Goal: Check status: Check status

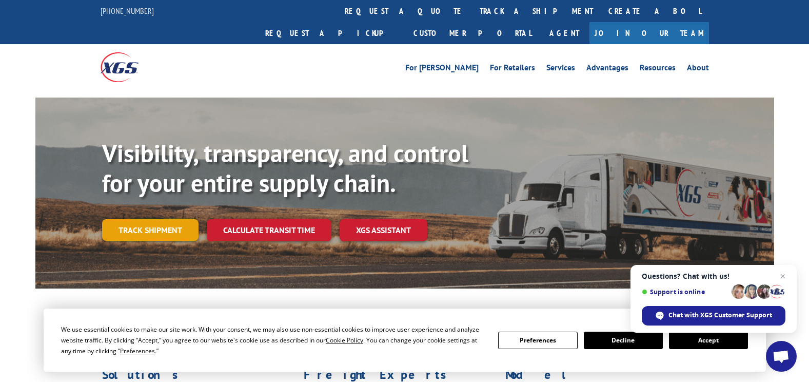
click at [148, 219] on link "Track shipment" at bounding box center [150, 230] width 96 height 22
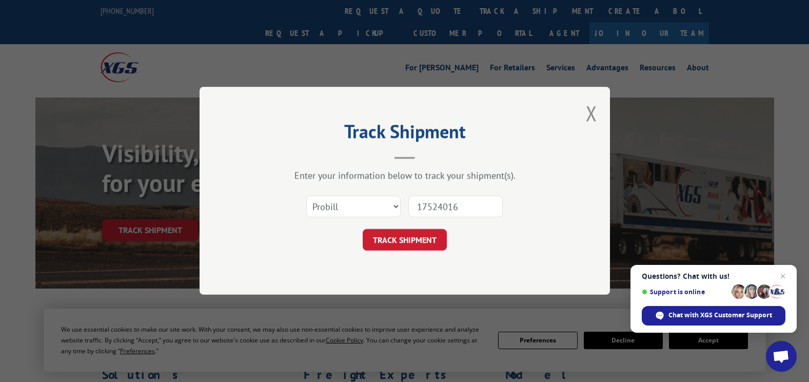
drag, startPoint x: 471, startPoint y: 210, endPoint x: 393, endPoint y: 208, distance: 77.5
click at [393, 208] on div "Select category... Probill BOL PO 17524016" at bounding box center [405, 207] width 308 height 34
paste input "3730"
type input "17523730"
click at [427, 251] on div "Track Shipment Enter your information below to track your shipment(s). Select c…" at bounding box center [405, 191] width 411 height 208
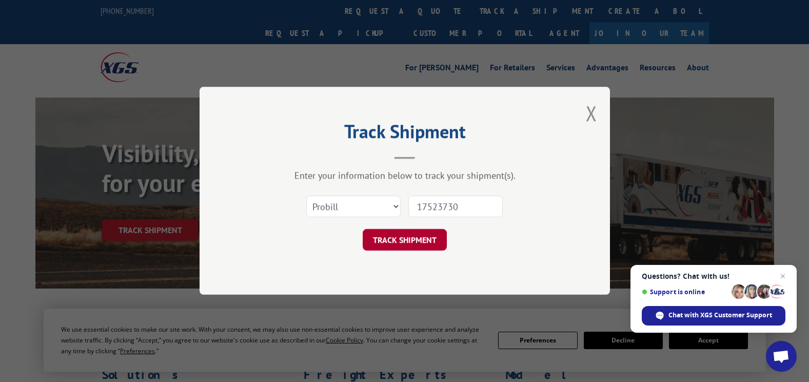
click at [426, 243] on button "TRACK SHIPMENT" at bounding box center [405, 240] width 84 height 22
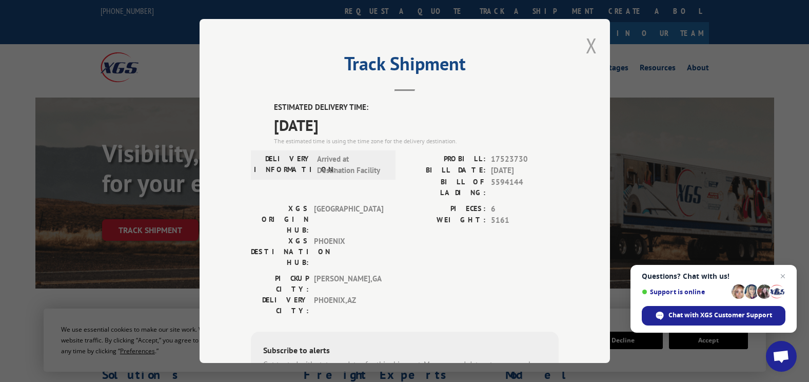
click at [589, 56] on button "Close modal" at bounding box center [591, 45] width 11 height 27
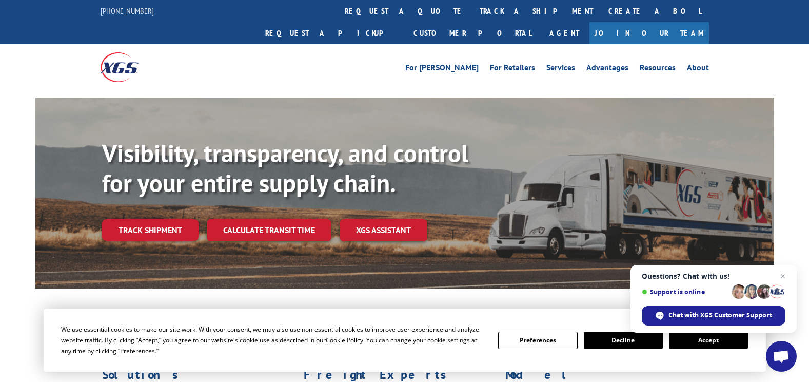
click at [155, 196] on div "Visibility, transparency, and control for your entire supply chain. Track shipm…" at bounding box center [438, 210] width 672 height 143
click at [166, 219] on link "Track shipment" at bounding box center [150, 230] width 96 height 22
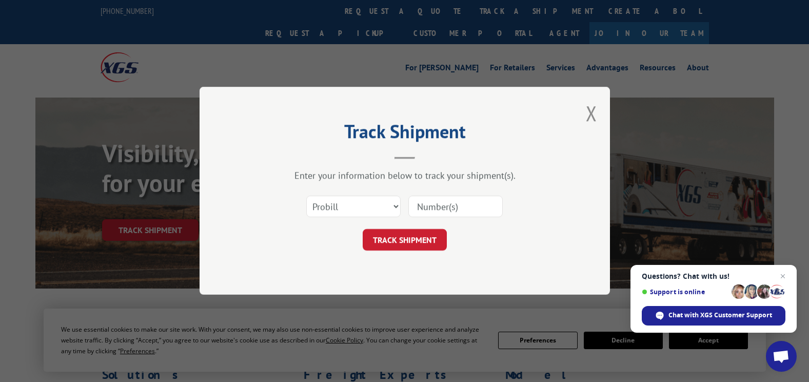
click at [426, 202] on input at bounding box center [455, 207] width 94 height 22
paste input "17523805"
type input "17523805"
click at [427, 235] on button "TRACK SHIPMENT" at bounding box center [405, 240] width 84 height 22
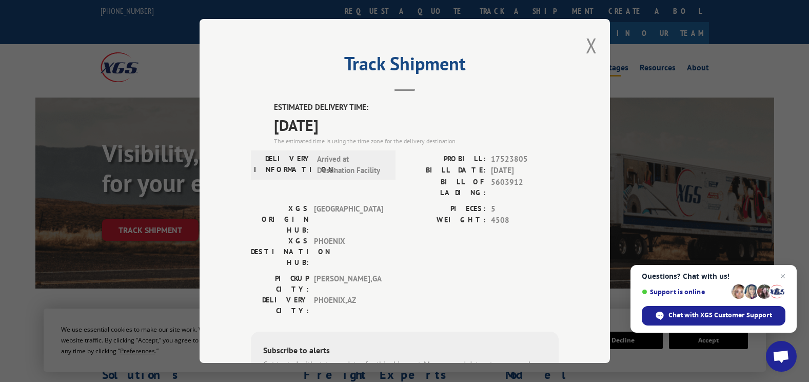
click at [586, 45] on button "Close modal" at bounding box center [591, 45] width 11 height 27
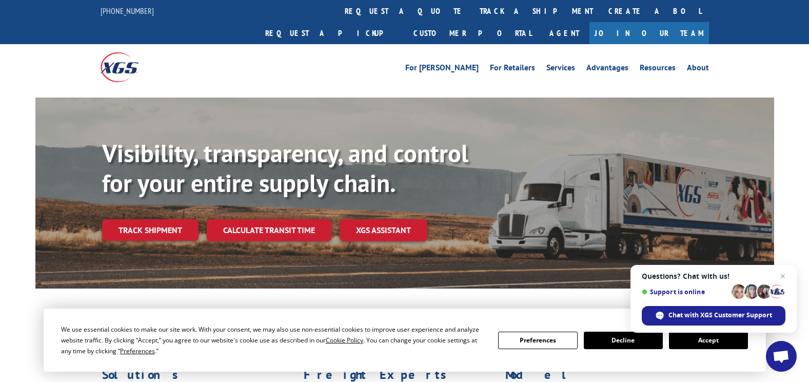
click at [144, 219] on link "Track shipment" at bounding box center [150, 230] width 96 height 22
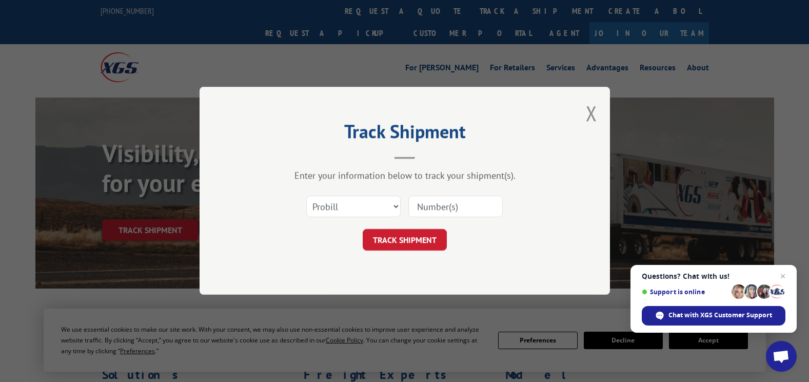
click at [450, 206] on input at bounding box center [455, 207] width 94 height 22
paste input "17523906"
type input "17523906"
click at [414, 237] on button "TRACK SHIPMENT" at bounding box center [405, 240] width 84 height 22
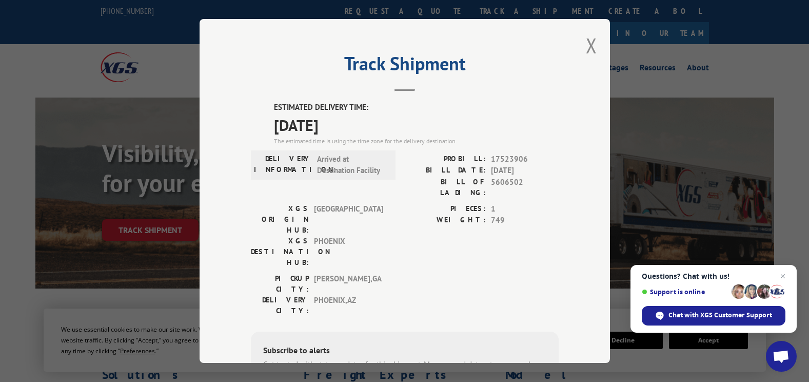
click at [586, 47] on button "Close modal" at bounding box center [591, 45] width 11 height 27
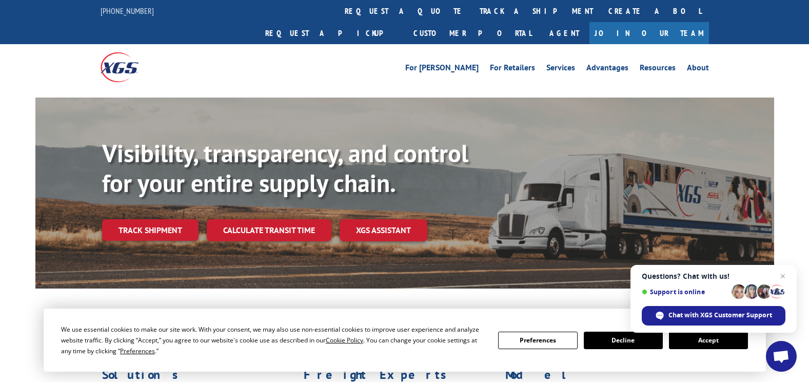
click at [149, 219] on link "Track shipment" at bounding box center [150, 230] width 96 height 22
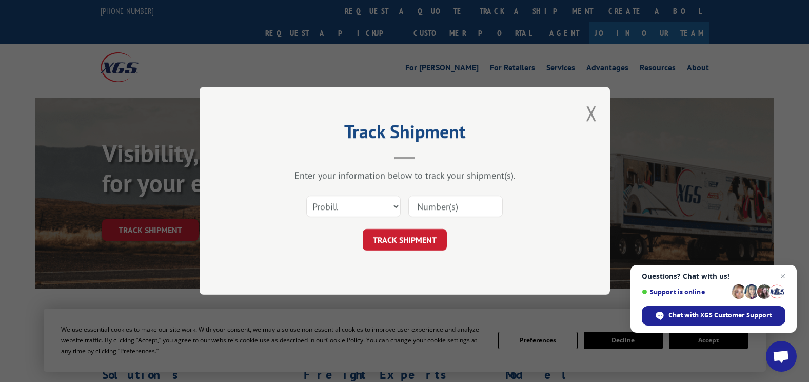
click at [447, 214] on input at bounding box center [455, 207] width 94 height 22
paste input "5603912"
type input "5603912"
click button "TRACK SHIPMENT" at bounding box center [405, 240] width 84 height 22
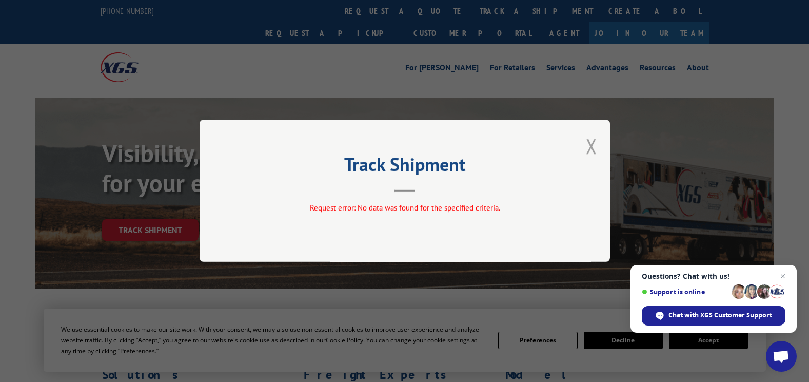
click at [587, 153] on button "Close modal" at bounding box center [591, 145] width 11 height 27
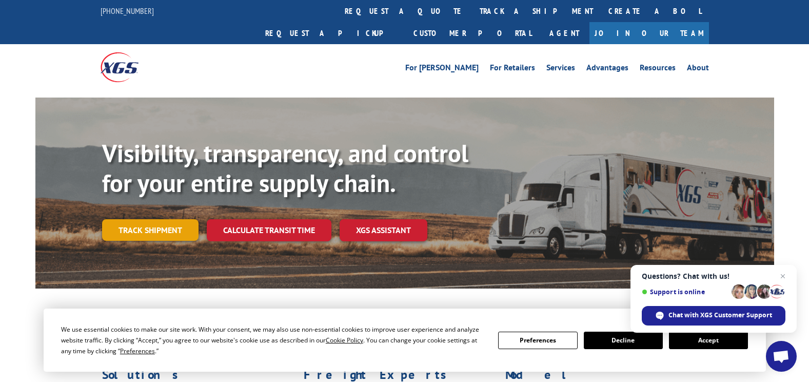
click at [131, 219] on link "Track shipment" at bounding box center [150, 230] width 96 height 22
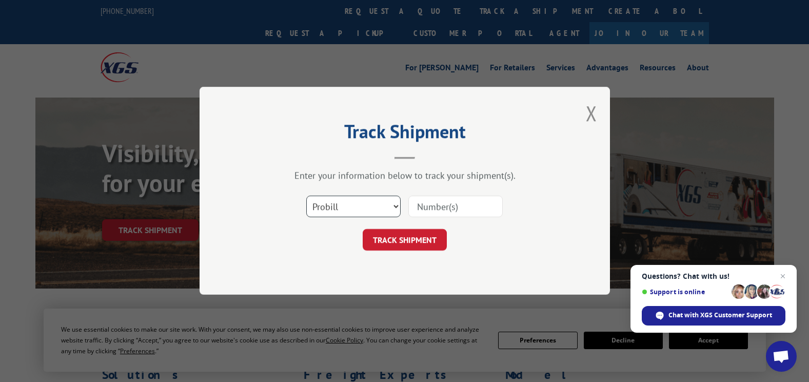
click at [363, 205] on select "Select category... Probill BOL PO" at bounding box center [353, 207] width 94 height 22
select select "bol"
click at [306, 196] on select "Select category... Probill BOL PO" at bounding box center [353, 207] width 94 height 22
click at [442, 211] on input at bounding box center [455, 207] width 94 height 22
paste input "5603912"
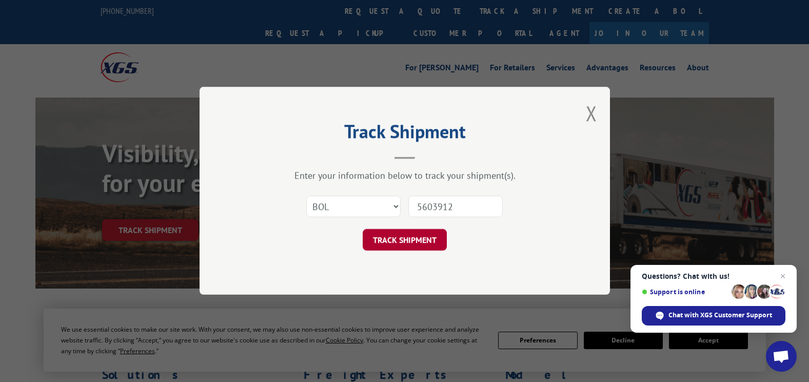
type input "5603912"
click at [430, 241] on button "TRACK SHIPMENT" at bounding box center [405, 240] width 84 height 22
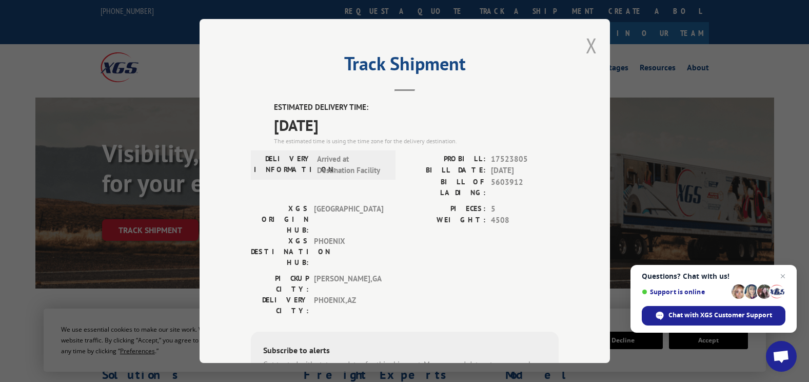
click at [590, 48] on button "Close modal" at bounding box center [591, 45] width 11 height 27
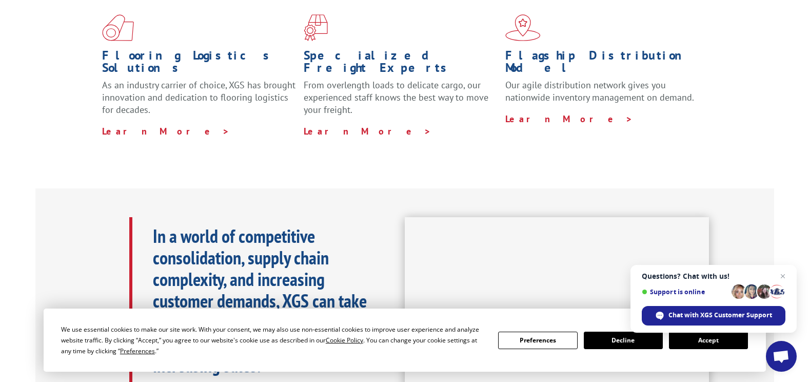
scroll to position [154, 0]
